Goal: Obtain resource: Download file/media

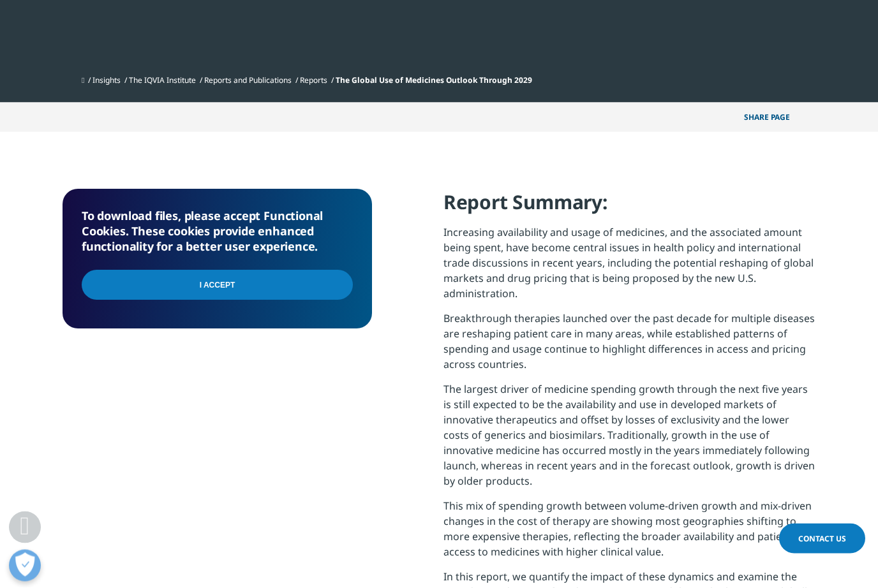
scroll to position [375, 0]
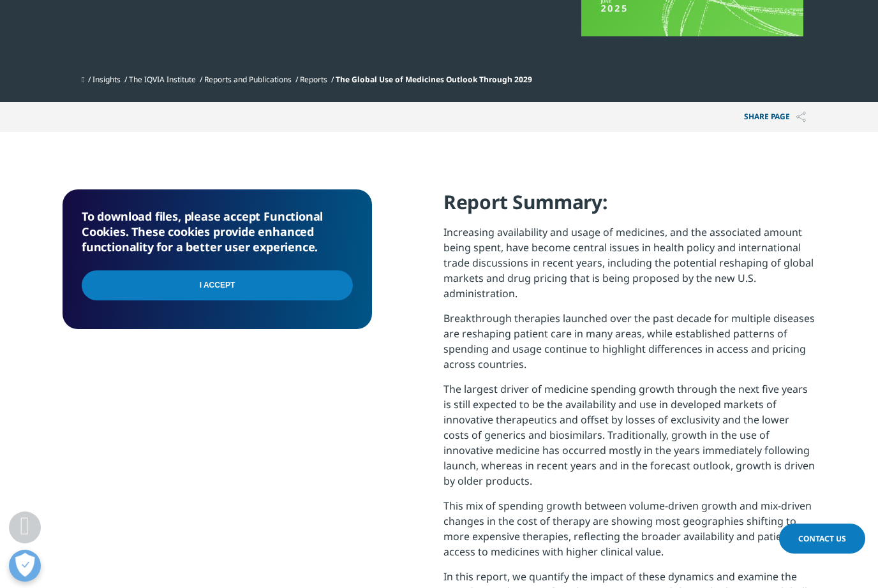
click at [200, 279] on input "I Accept" at bounding box center [217, 286] width 271 height 30
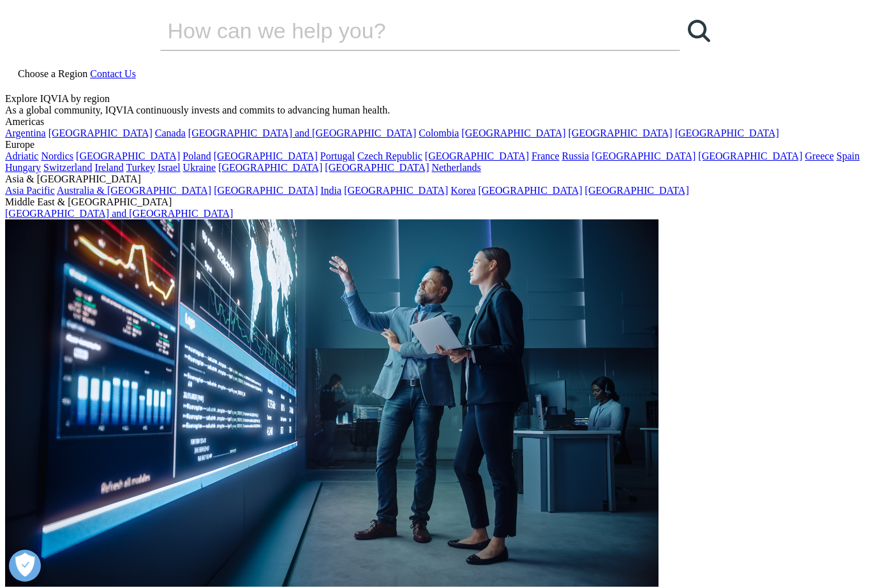
scroll to position [417, 0]
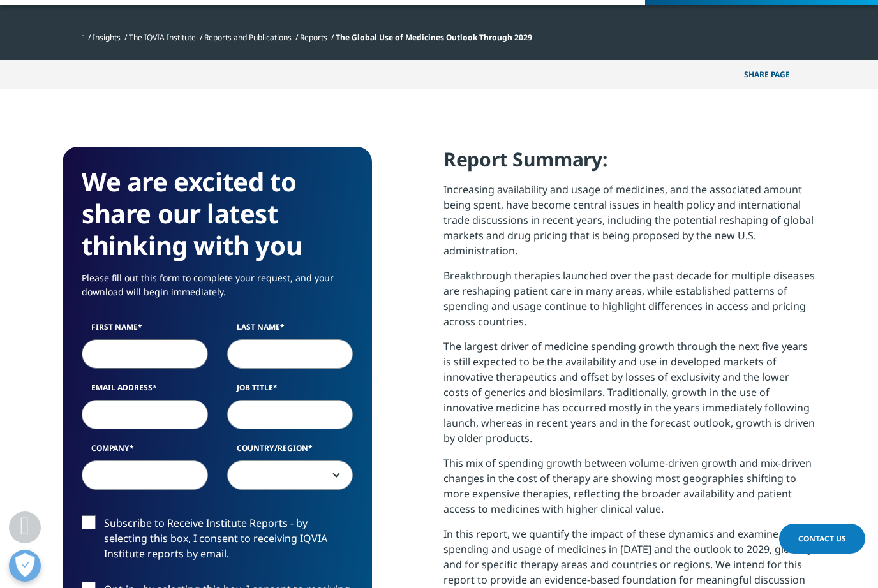
scroll to position [417, 0]
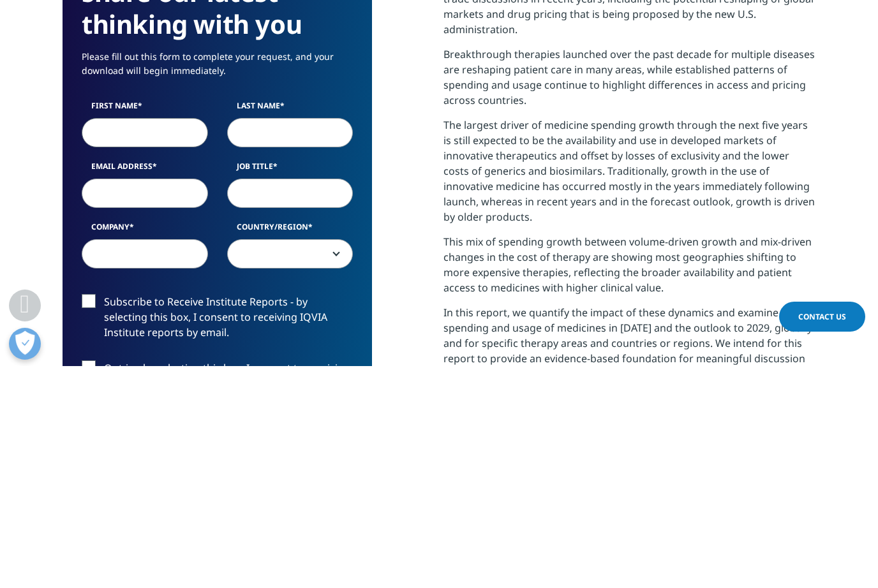
type input "[PERSON_NAME]"
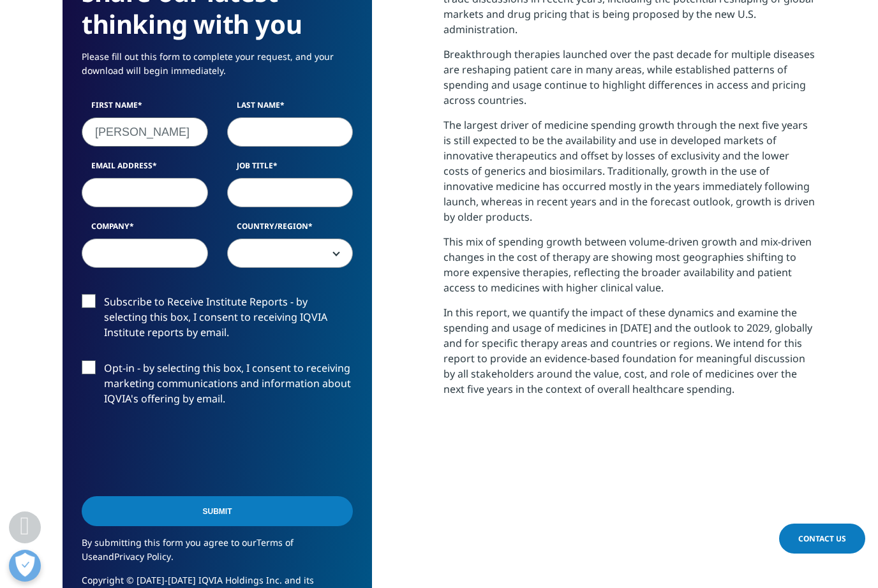
click at [289, 137] on input "Last Name" at bounding box center [290, 131] width 126 height 29
type input "[PERSON_NAME]"
click at [159, 195] on input "Email Address" at bounding box center [145, 193] width 126 height 29
type input "[EMAIL_ADDRESS][DOMAIN_NAME]"
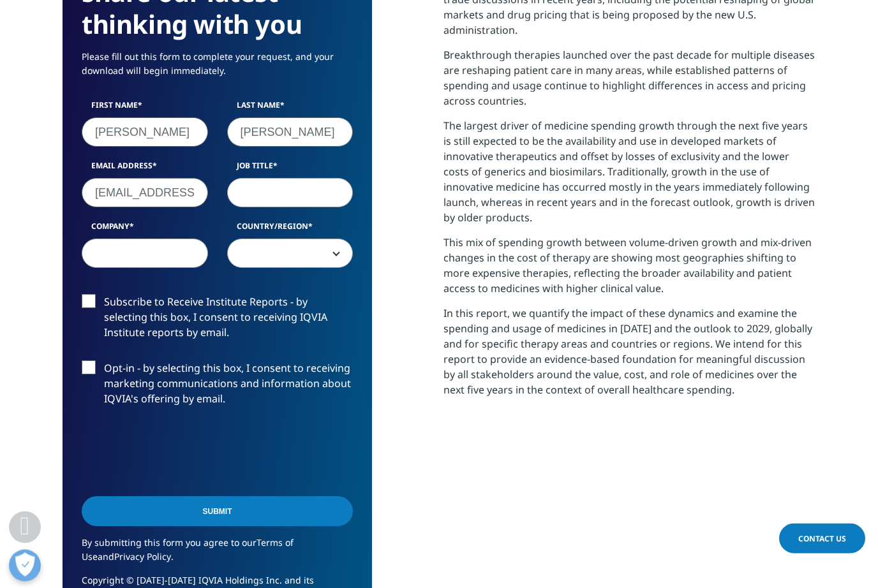
click at [297, 199] on input "Job Title" at bounding box center [290, 193] width 126 height 29
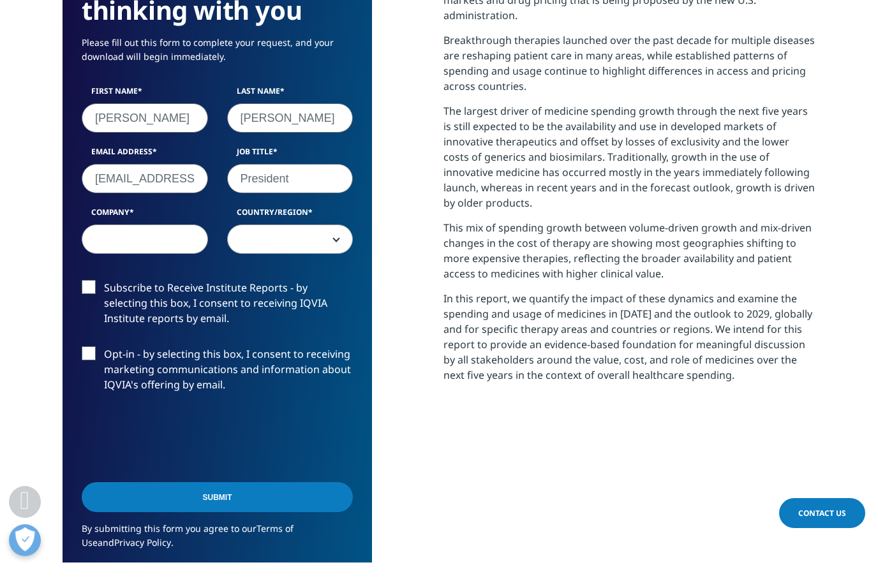
type input "President"
click at [103, 250] on input "Company" at bounding box center [145, 264] width 126 height 29
type input "Wockhardt [GEOGRAPHIC_DATA]"
click at [328, 251] on span at bounding box center [290, 265] width 125 height 29
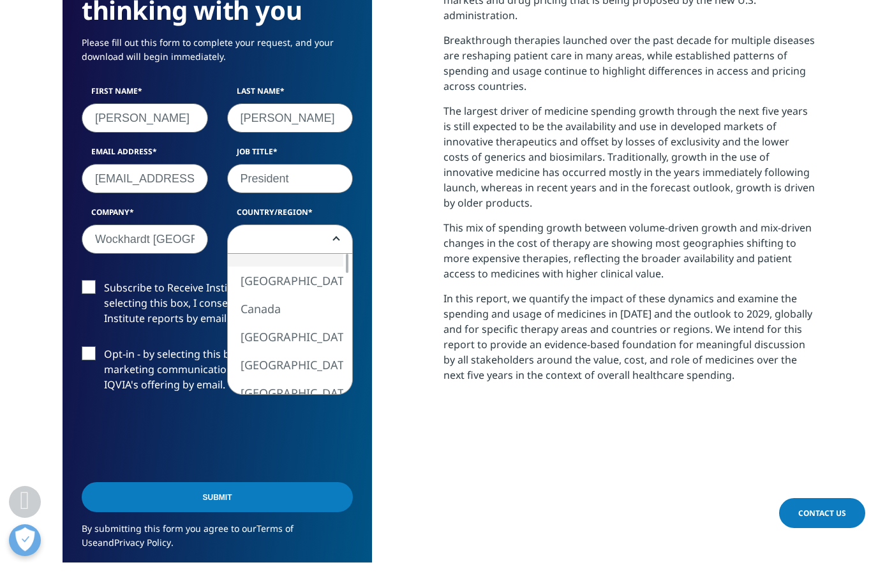
scroll to position [654, 0]
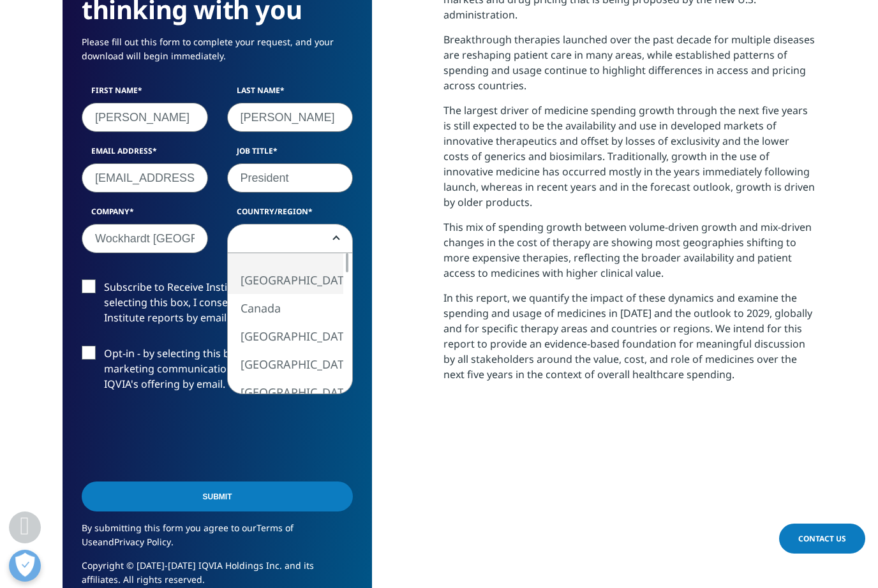
select select "[GEOGRAPHIC_DATA]"
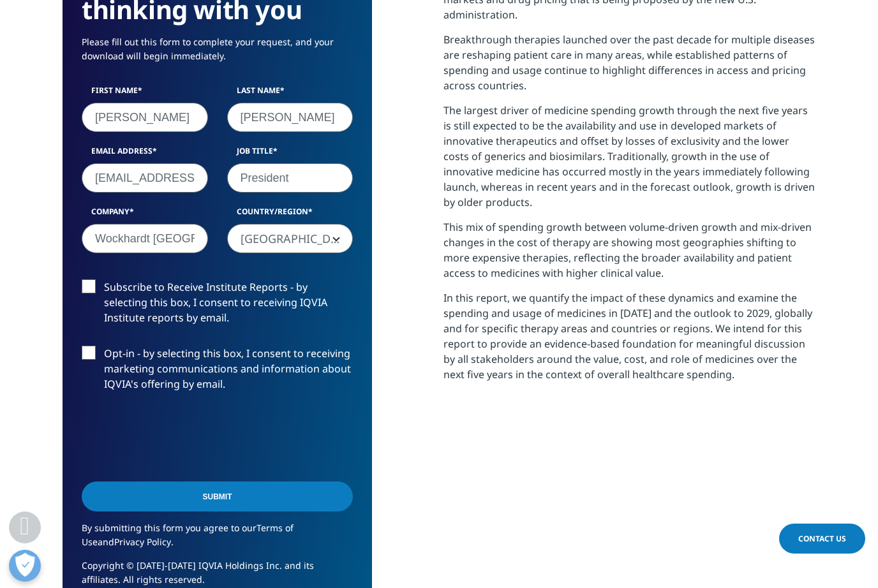
click at [94, 297] on label "Subscribe to Receive Institute Reports - by selecting this box, I consent to re…" at bounding box center [217, 306] width 271 height 53
click at [104, 280] on input "Subscribe to Receive Institute Reports - by selecting this box, I consent to re…" at bounding box center [104, 280] width 0 height 0
click at [6, 347] on section "We are excited to share our latest thinking with you Please fill out this form …" at bounding box center [439, 263] width 878 height 820
click at [103, 363] on label "Opt-in - by selecting this box, I consent to receiving marketing communications…" at bounding box center [217, 372] width 271 height 53
click at [104, 346] on input "Opt-in - by selecting this box, I consent to receiving marketing communications…" at bounding box center [104, 346] width 0 height 0
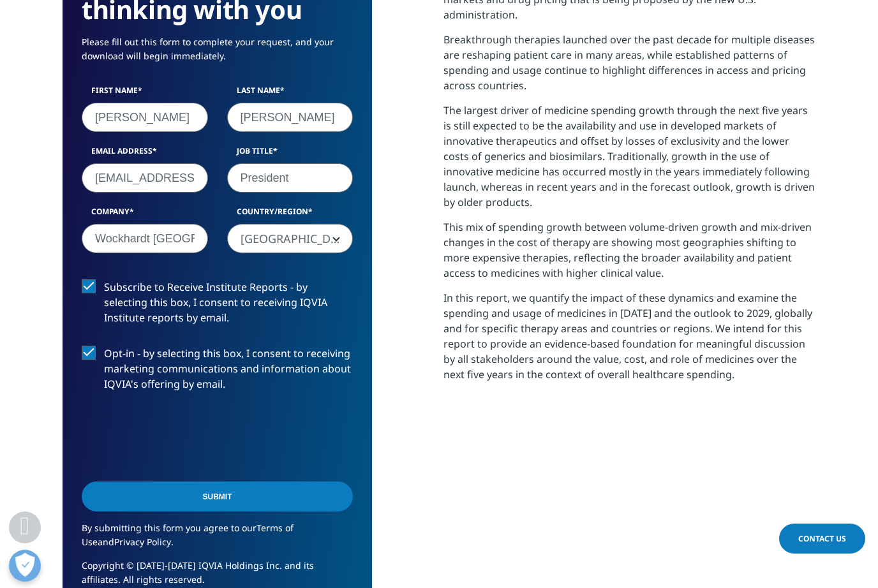
click at [211, 496] on input "Submit" at bounding box center [217, 497] width 271 height 30
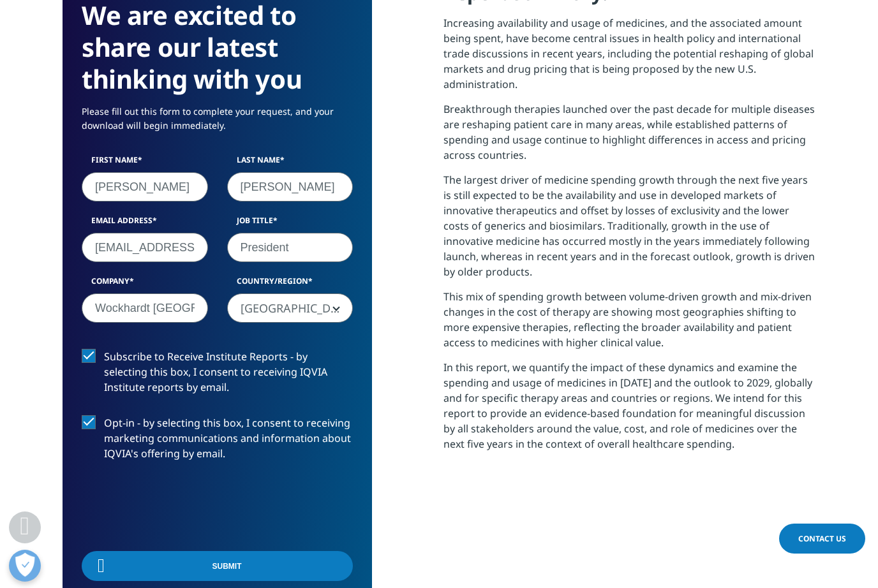
scroll to position [513, 753]
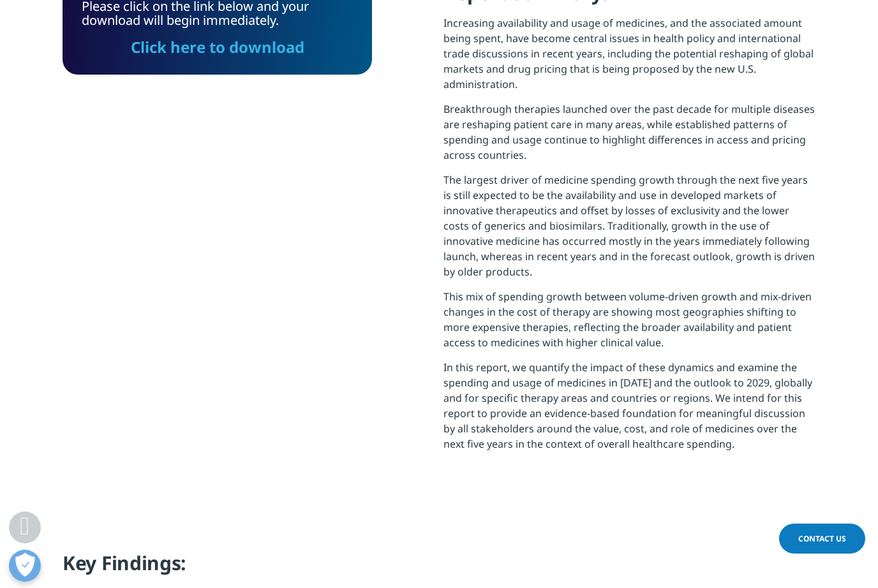
click at [220, 41] on link "Click here to download" at bounding box center [218, 46] width 174 height 21
